Goal: Task Accomplishment & Management: Use online tool/utility

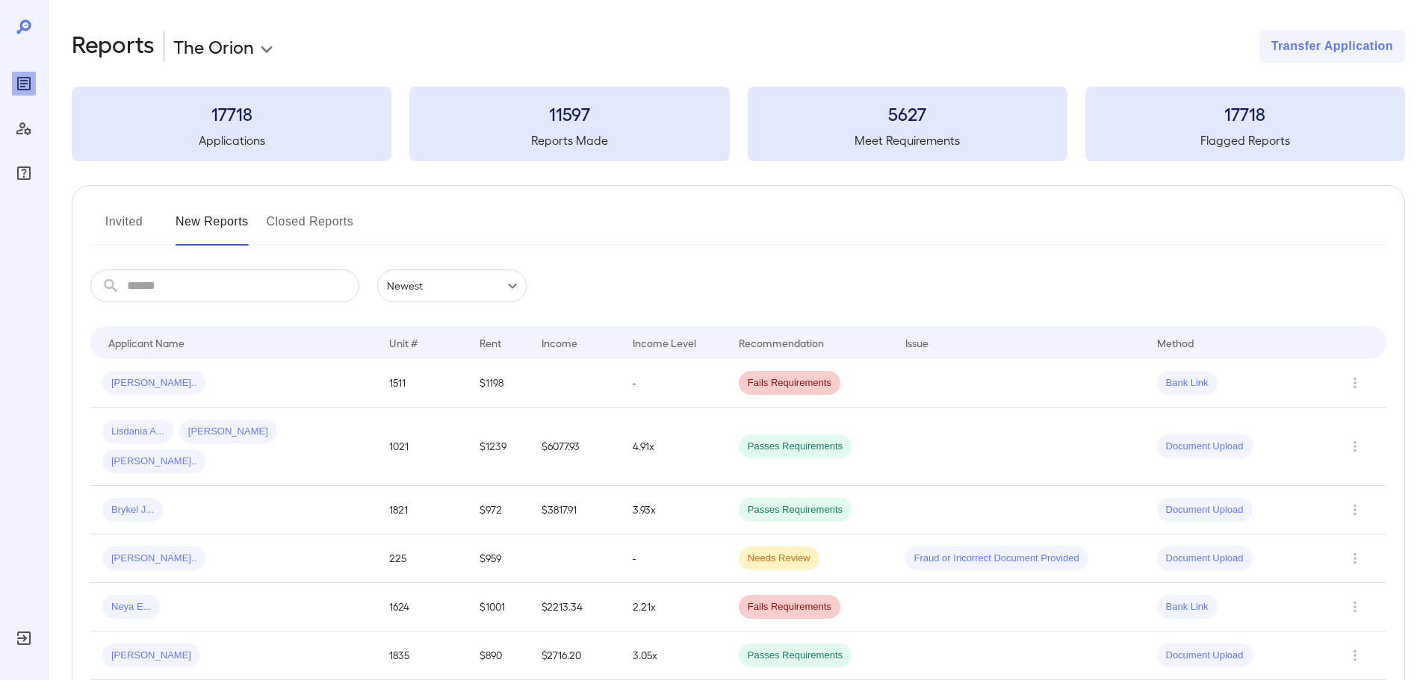
click at [186, 33] on body "**********" at bounding box center [711, 340] width 1423 height 680
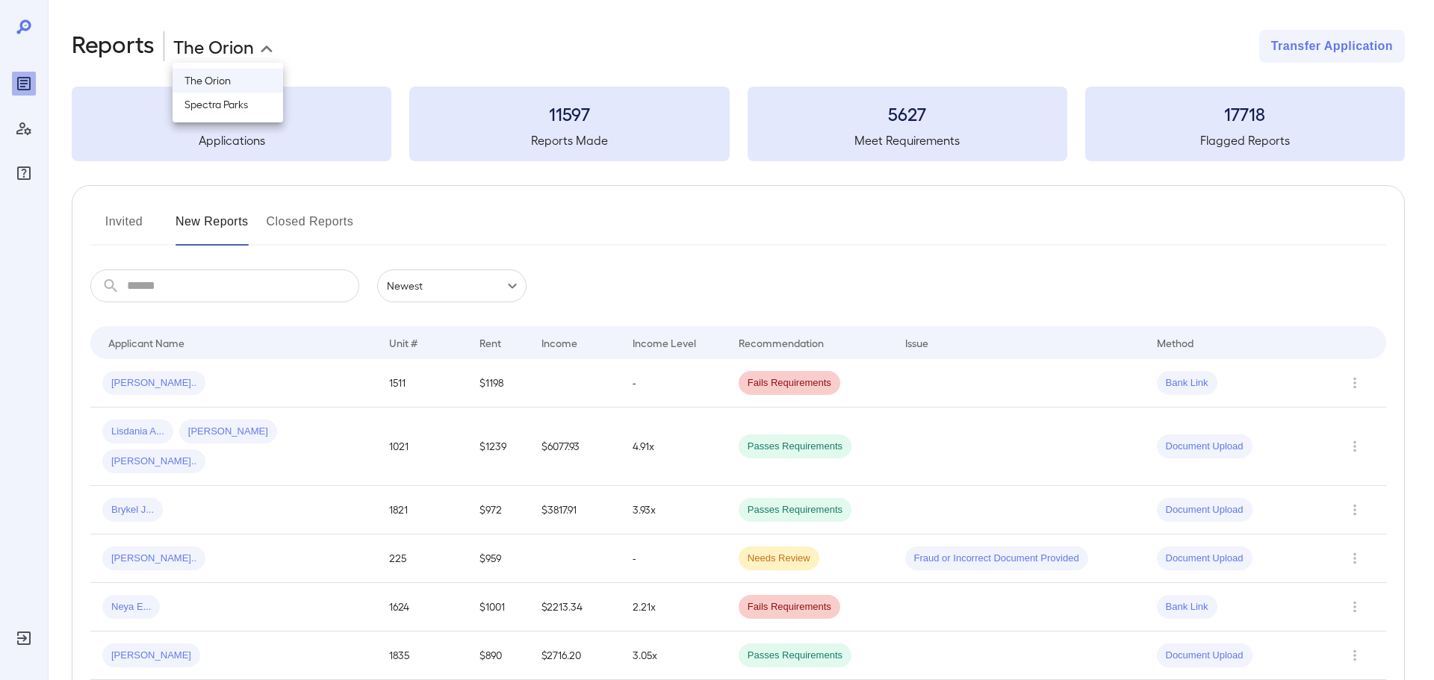
click at [235, 96] on li "Spectra Parks" at bounding box center [228, 105] width 111 height 24
type input "**********"
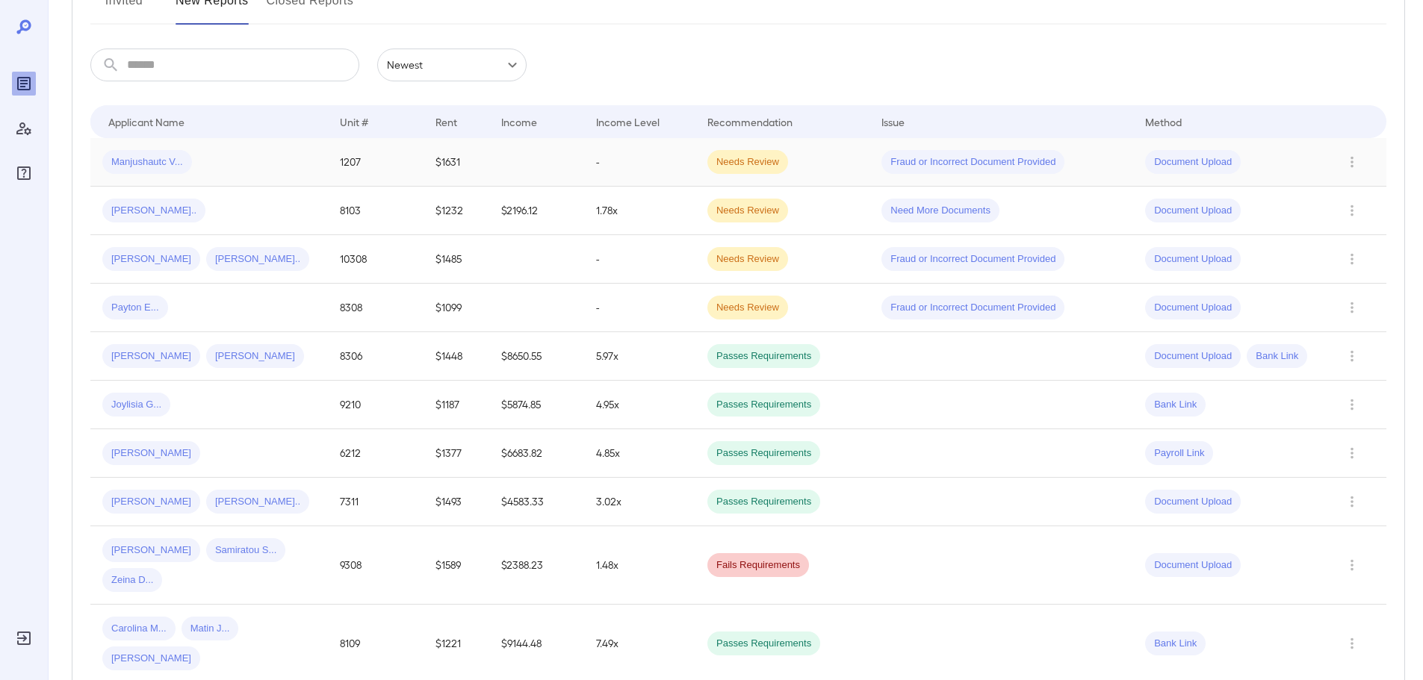
scroll to position [224, 0]
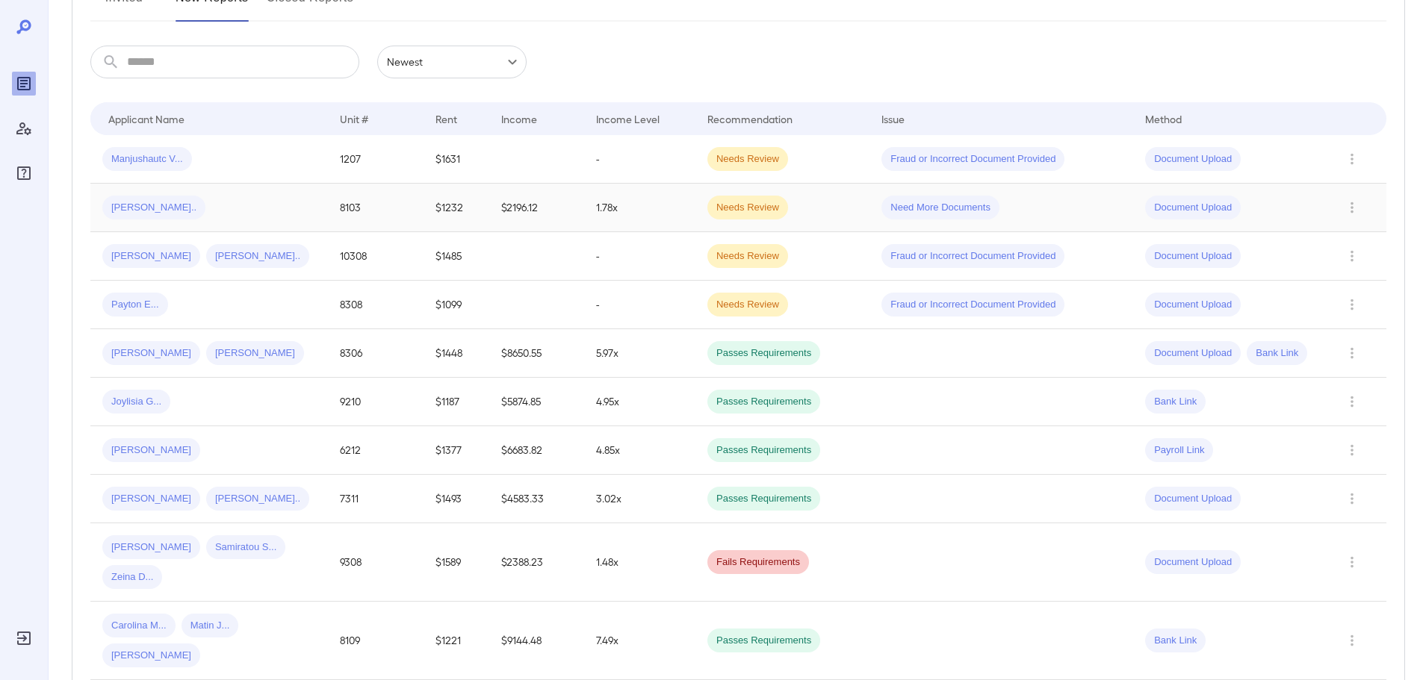
click at [230, 198] on div "[PERSON_NAME].." at bounding box center [209, 208] width 214 height 24
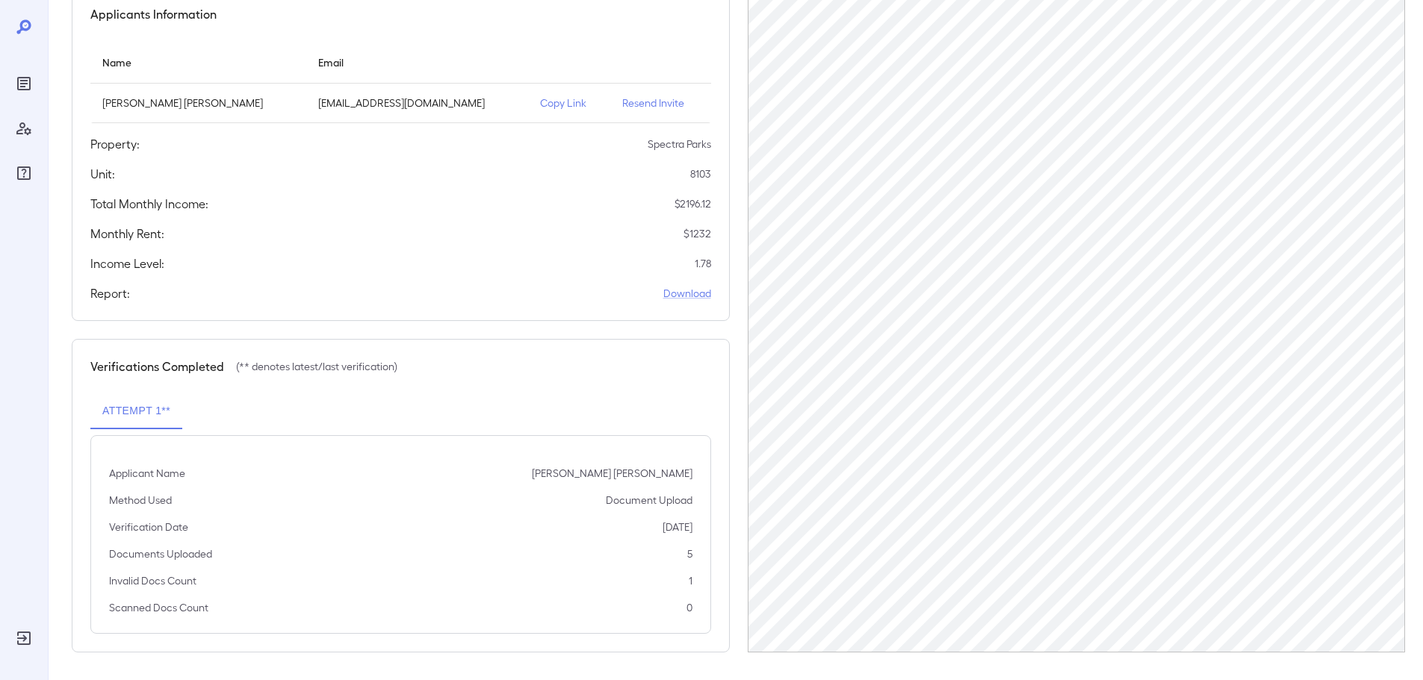
scroll to position [150, 0]
click at [528, 109] on td "Copy Link" at bounding box center [569, 101] width 82 height 40
click at [540, 95] on p "Copy Link" at bounding box center [569, 100] width 58 height 15
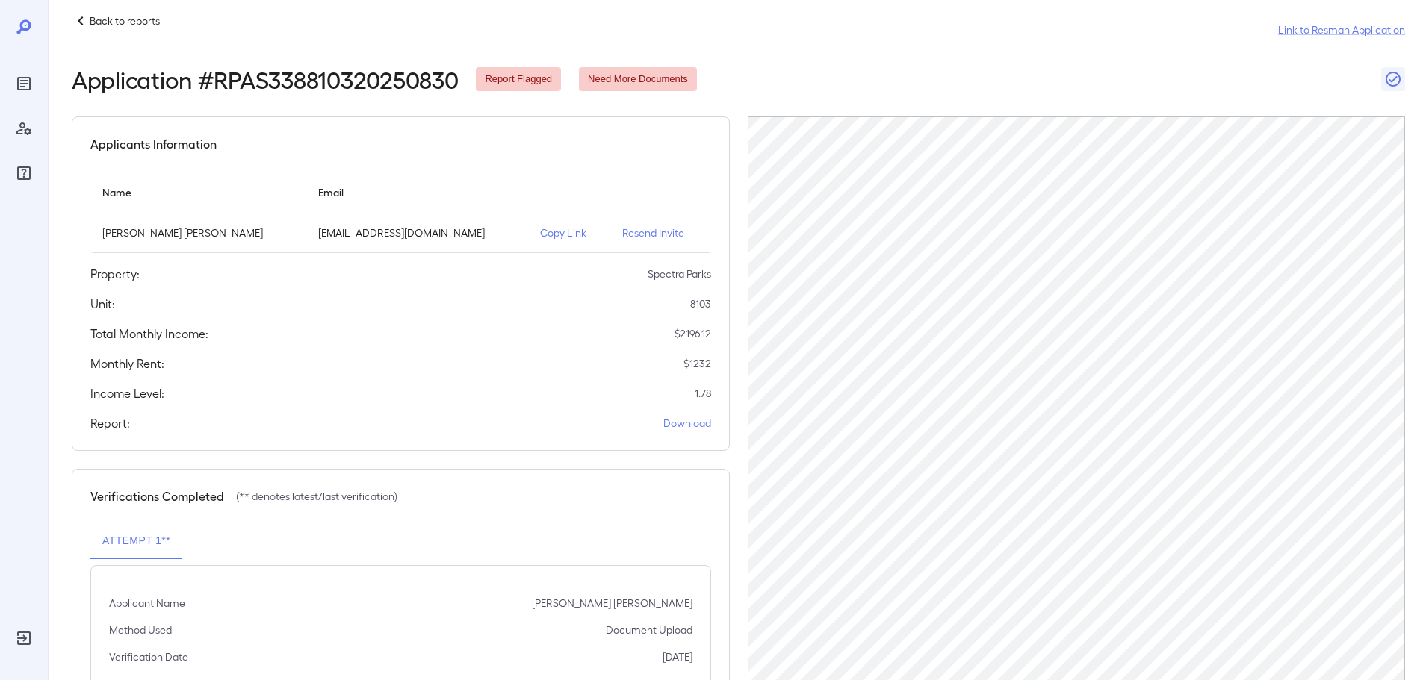
scroll to position [1, 0]
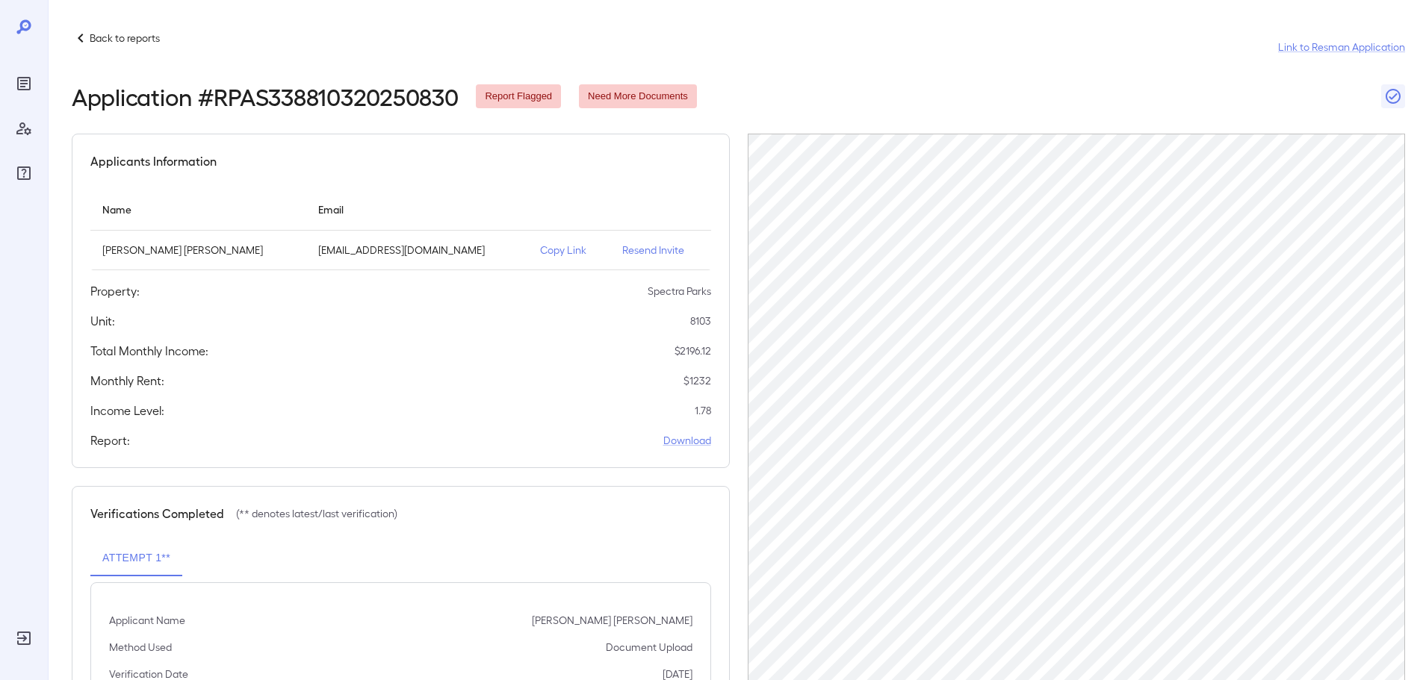
click at [10, 81] on div at bounding box center [24, 340] width 48 height 680
click at [21, 86] on icon "Reports" at bounding box center [24, 84] width 18 height 18
